Goal: Find specific page/section: Find specific page/section

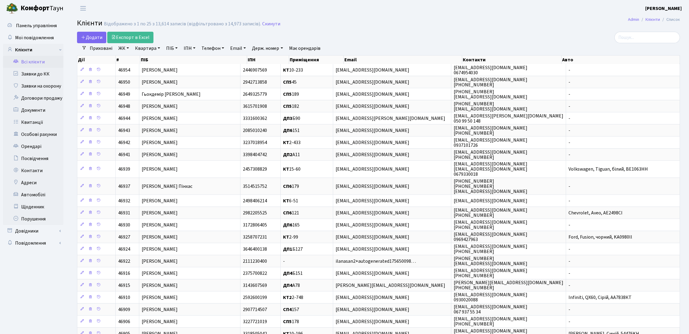
select select "25"
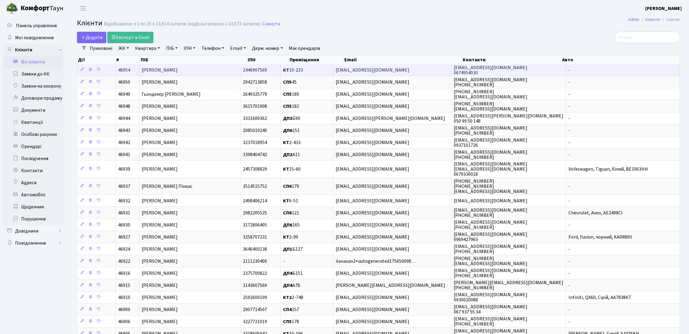
click at [207, 69] on td "Мельник [PERSON_NAME]" at bounding box center [189, 70] width 101 height 12
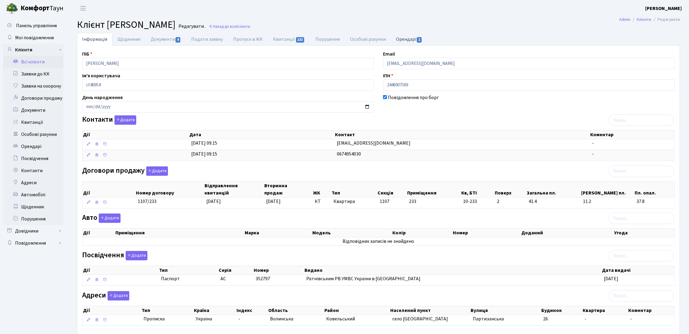
click at [400, 41] on link "Орендарі 1" at bounding box center [409, 39] width 37 height 12
select select "25"
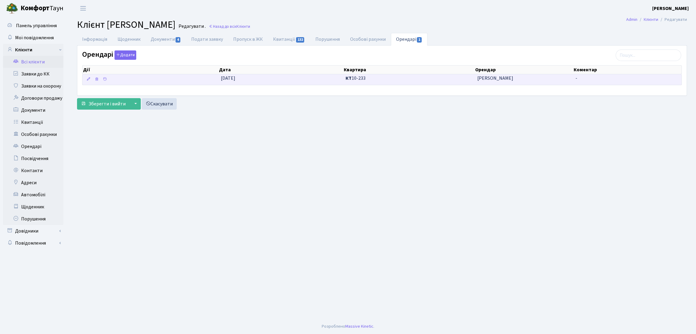
click at [389, 79] on span "КТ 10-233" at bounding box center [408, 78] width 127 height 7
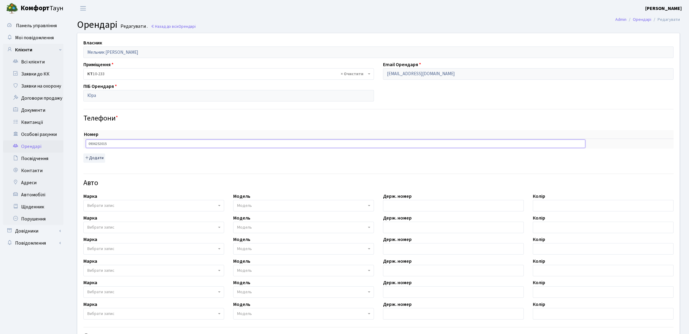
drag, startPoint x: 142, startPoint y: 143, endPoint x: 85, endPoint y: 141, distance: 56.8
click at [76, 144] on div "Власник Мельник Надія Василівна Приміщення - <b>КТ</b>&nbsp;&nbsp;&nbsp;&nbsp;1…" at bounding box center [378, 212] width 611 height 358
click at [15, 62] on icon at bounding box center [16, 61] width 6 height 6
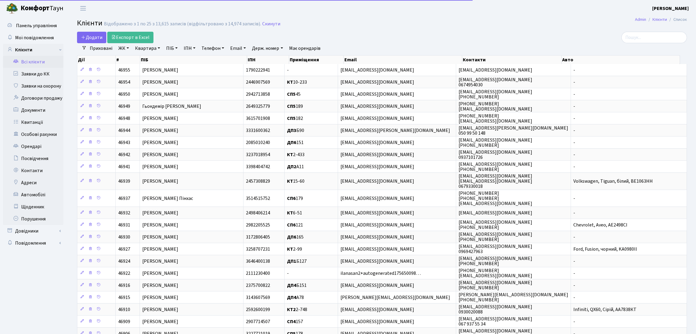
select select "25"
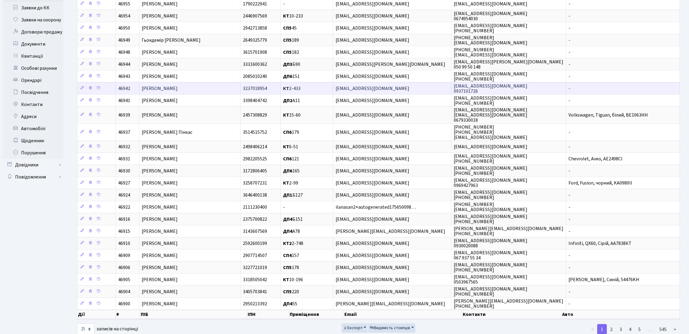
scroll to position [87, 0]
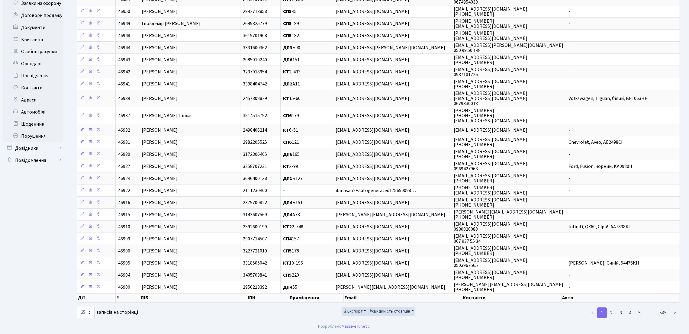
click at [0, 247] on div "Панель управління Мої повідомлення Клієнти Всі клієнти Заявки до КК" at bounding box center [34, 126] width 68 height 385
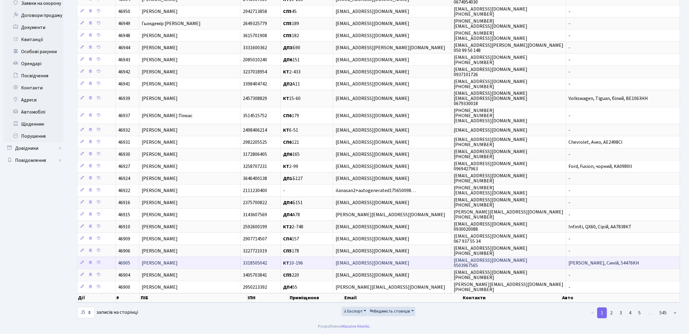
click at [225, 264] on td "[PERSON_NAME]" at bounding box center [189, 263] width 101 height 12
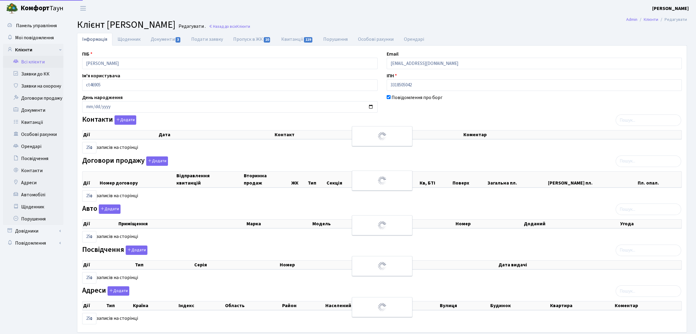
select select "25"
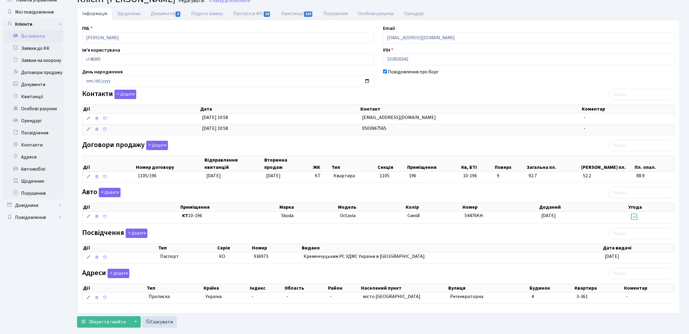
scroll to position [39, 0]
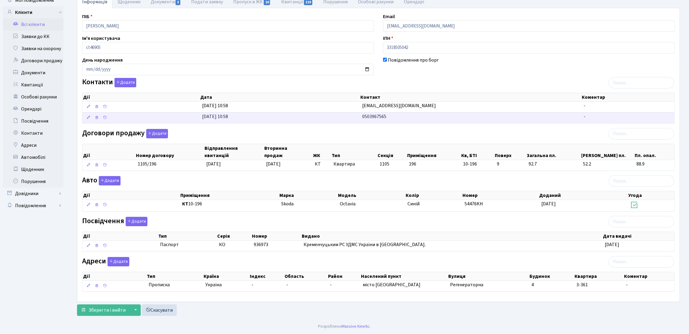
click at [344, 112] on td "28.08.2025, 10:58" at bounding box center [280, 117] width 160 height 11
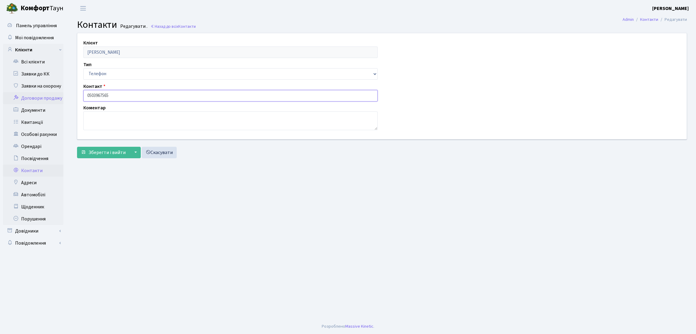
drag, startPoint x: 118, startPoint y: 90, endPoint x: 43, endPoint y: 94, distance: 75.6
click at [43, 94] on div "Панель управління Мої повідомлення Клієнти Всі клієнти Заявки до КК" at bounding box center [348, 168] width 696 height 302
drag, startPoint x: 109, startPoint y: 164, endPoint x: 88, endPoint y: 118, distance: 50.4
click at [108, 164] on main "Admin Контакти Редагувати Контакти Редагувати . Назад до всіх Контакти Клієнт С…" at bounding box center [382, 168] width 628 height 302
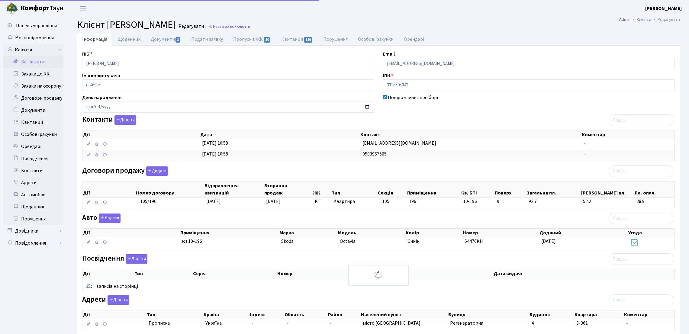
scroll to position [32, 0]
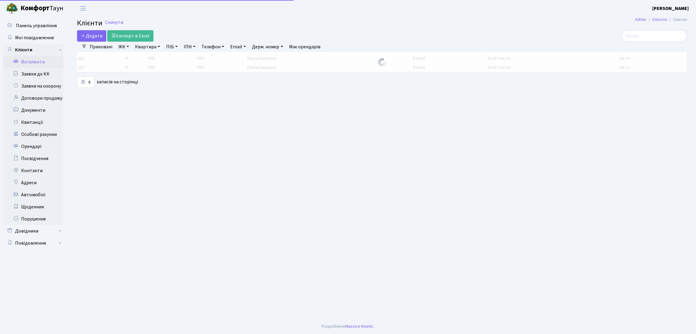
select select "25"
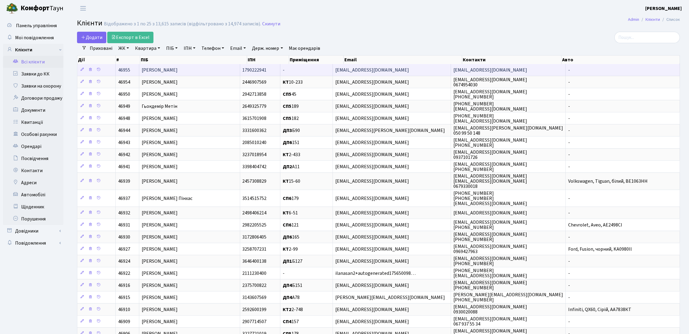
click at [219, 67] on td "[PERSON_NAME]" at bounding box center [189, 70] width 101 height 12
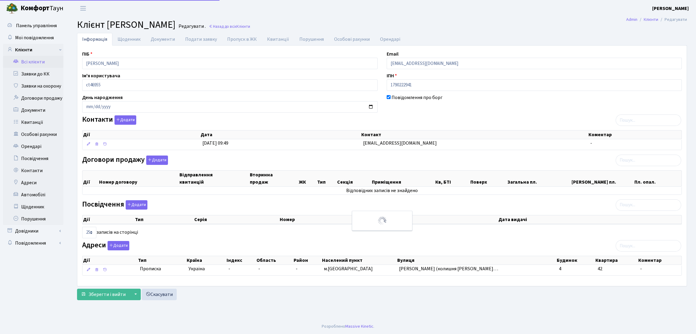
select select "25"
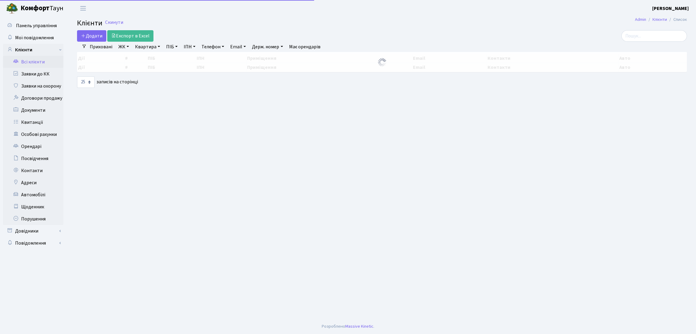
select select "25"
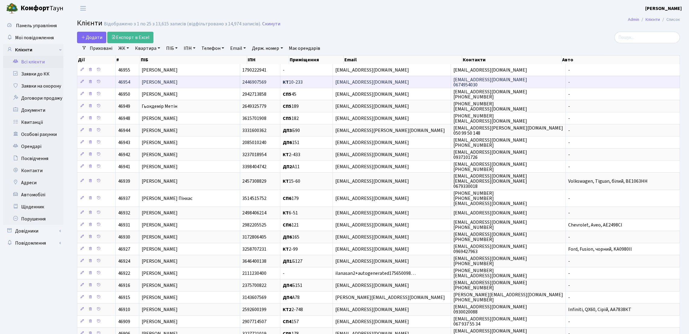
click at [178, 80] on span "[PERSON_NAME]" at bounding box center [160, 82] width 36 height 7
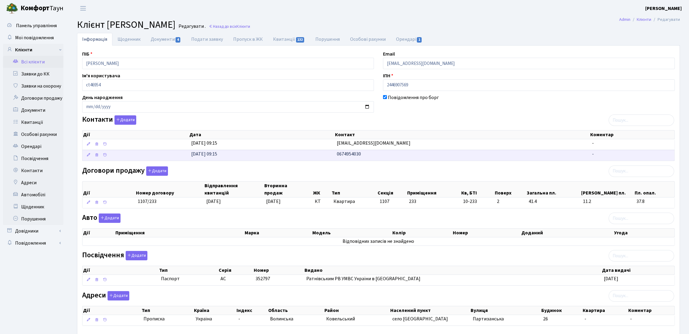
click at [352, 156] on span "0674954030" at bounding box center [349, 154] width 24 height 7
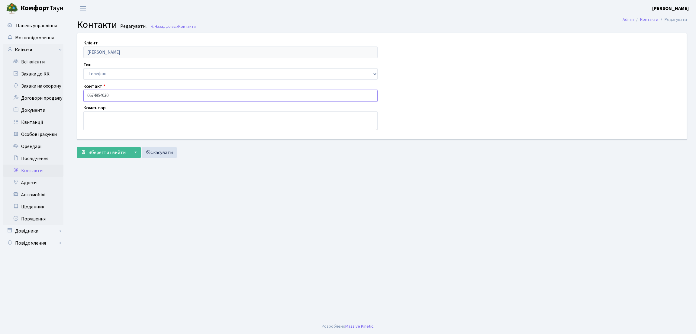
drag, startPoint x: 155, startPoint y: 96, endPoint x: 69, endPoint y: 95, distance: 86.1
click at [69, 95] on div "Клієнт [PERSON_NAME] Тип Email Телефон Контакт 0674954030 Коментар [] Зберегти …" at bounding box center [382, 97] width 628 height 128
click at [97, 208] on main "Admin Контакти Редагувати Контакти Редагувати . Назад до всіх Контакти Клієнт М…" at bounding box center [382, 168] width 628 height 302
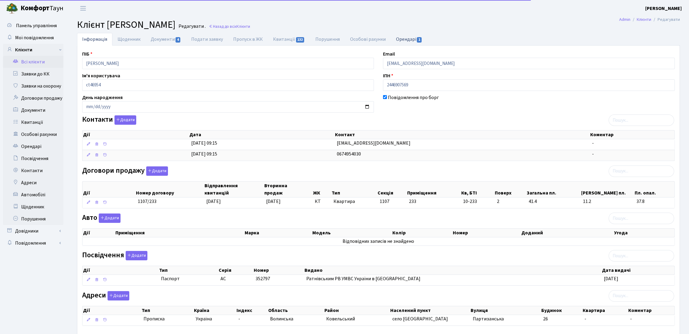
click at [413, 37] on link "Орендарі 1" at bounding box center [409, 39] width 37 height 12
select select "25"
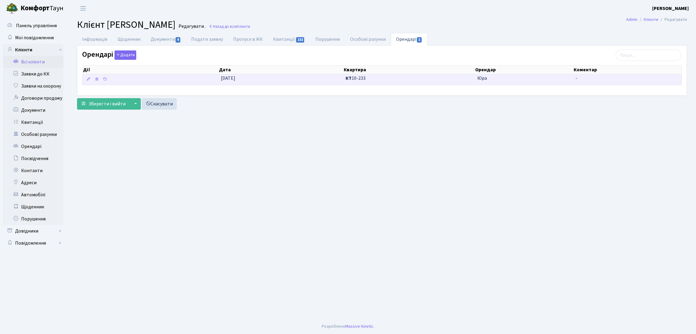
click at [399, 76] on span "КТ 10-233" at bounding box center [408, 78] width 127 height 7
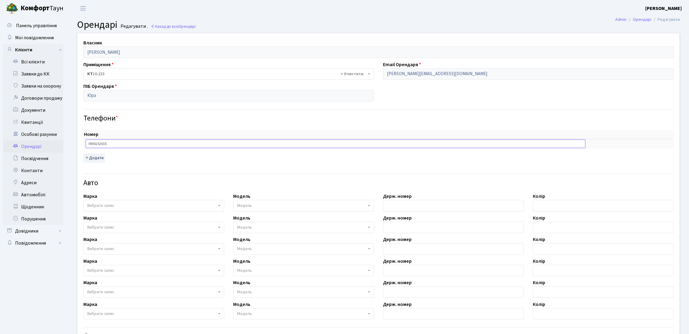
drag, startPoint x: 128, startPoint y: 142, endPoint x: 71, endPoint y: 145, distance: 56.8
click at [69, 141] on div "Власник [PERSON_NAME] Приміщення - <b>КТ</b>&nbsp;&nbsp;&nbsp;&nbsp;10-233 × КТ…" at bounding box center [378, 223] width 621 height 380
click at [664, 173] on div "Авто" at bounding box center [378, 179] width 599 height 21
